Goal: Find specific page/section: Find specific page/section

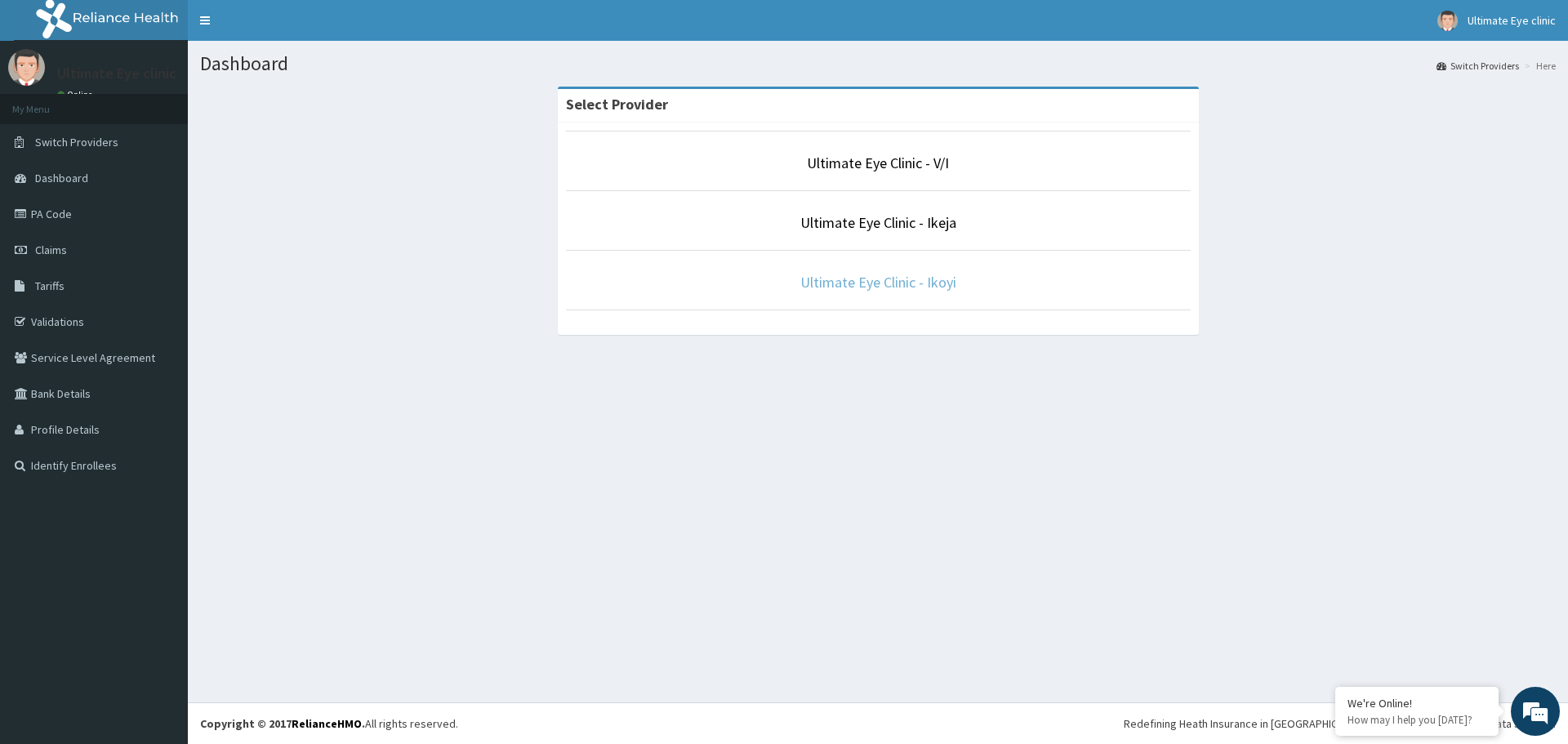
click at [928, 286] on link "Ultimate Eye Clinic - Ikoyi" at bounding box center [878, 282] width 156 height 19
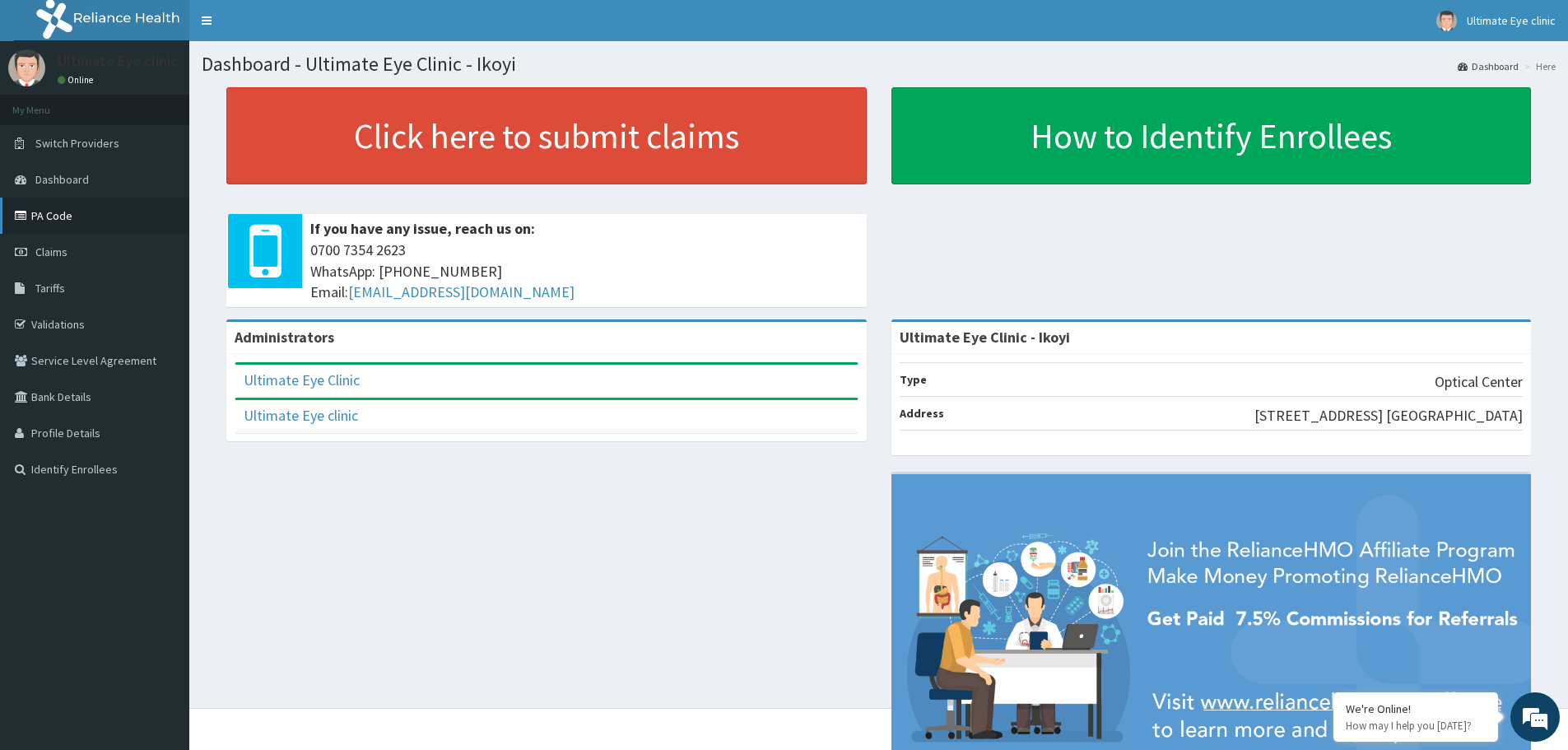
click at [57, 215] on link "PA Code" at bounding box center [94, 216] width 189 height 37
